Goal: Transaction & Acquisition: Purchase product/service

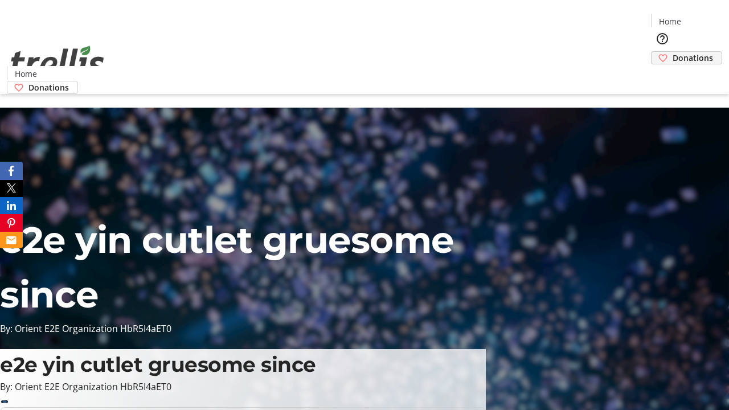
click at [673, 52] on span "Donations" at bounding box center [693, 58] width 40 height 12
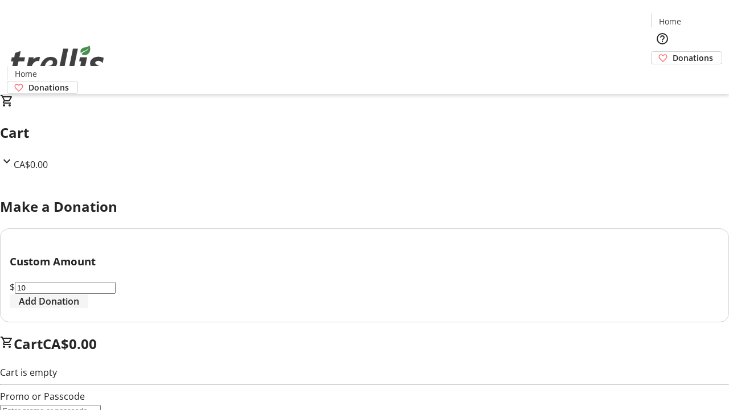
click at [79, 308] on span "Add Donation" at bounding box center [49, 301] width 60 height 14
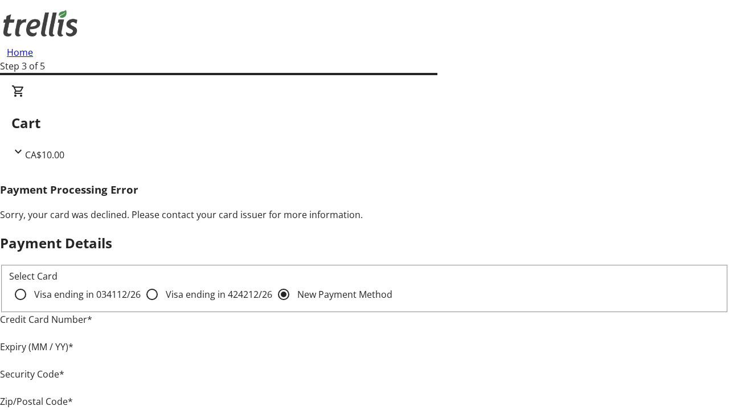
click at [141, 304] on input "Visa ending in 4242 12/26" at bounding box center [152, 294] width 23 height 23
radio input "true"
